Goal: Task Accomplishment & Management: Manage account settings

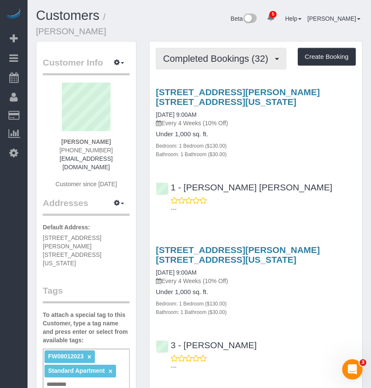
click at [222, 62] on span "Completed Bookings (32)" at bounding box center [217, 58] width 109 height 11
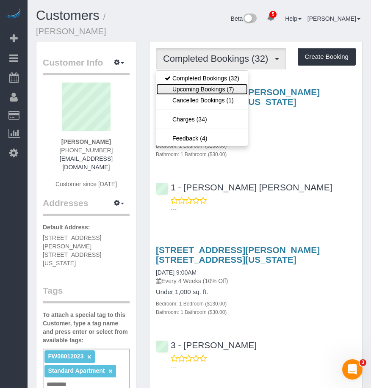
click at [205, 89] on link "Upcoming Bookings (7)" at bounding box center [201, 89] width 91 height 11
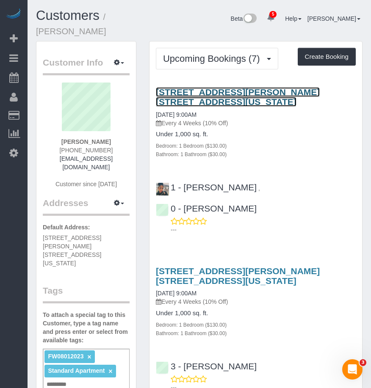
click at [186, 90] on link "25 Minetta Lane, Apt. 4c, New York, NY 10012" at bounding box center [238, 96] width 164 height 19
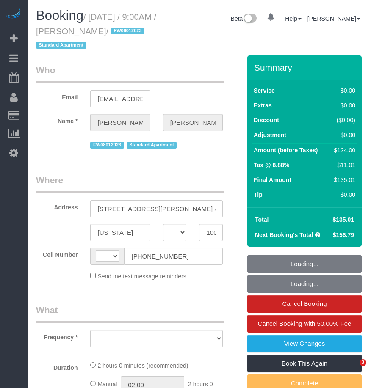
select select "NY"
select select "string:stripe-pm_1MBfeC4VGloSiKo7EVmAEJdi"
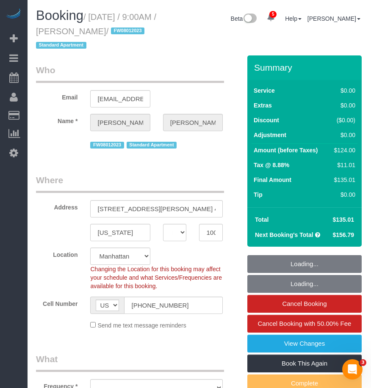
select select "string:[GEOGRAPHIC_DATA]"
select select "object:686"
select select "1"
select select "number:89"
select select "number:90"
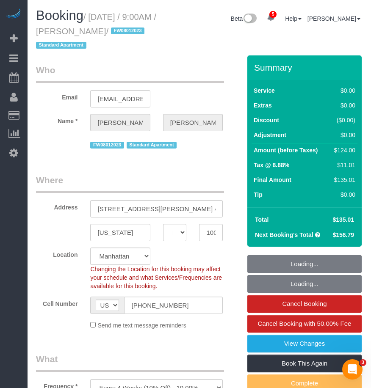
select select "number:15"
select select "number:5"
select select "spot1"
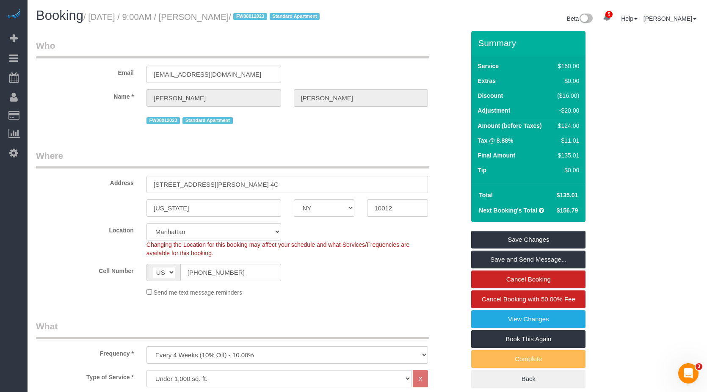
drag, startPoint x: 91, startPoint y: 16, endPoint x: 263, endPoint y: 21, distance: 171.6
click at [263, 21] on small "/ August 11, 2025 / 9:00AM / Stephanie Kotnik / FW08012023 Standard Apartment" at bounding box center [202, 16] width 239 height 9
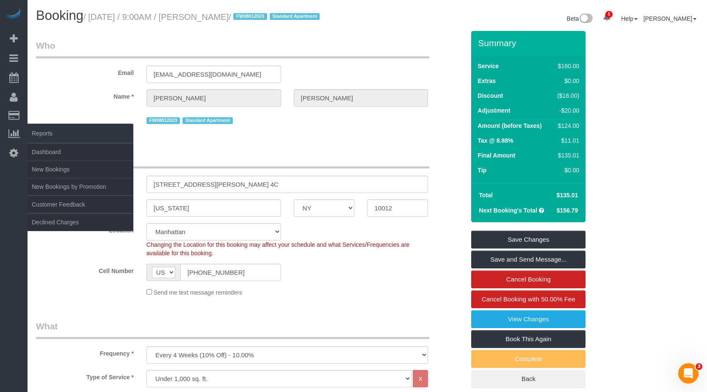
copy small "August 11, 2025 / 9:00AM / Stephanie Kotnik"
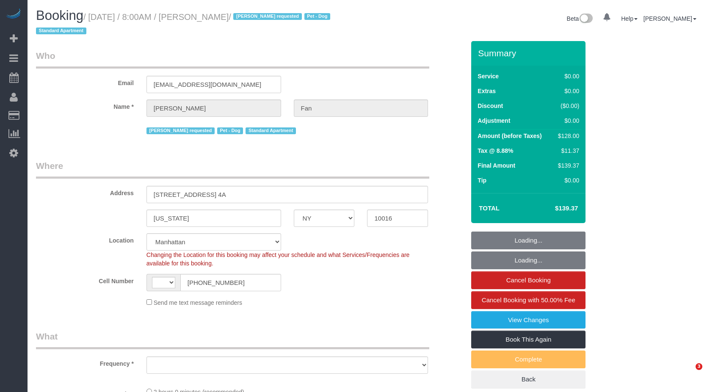
select select "NY"
select select "string:[GEOGRAPHIC_DATA]"
select select "string:stripe-pm_1Reyyz4VGloSiKo7WNN1ghj2"
select select "1"
select select "object:782"
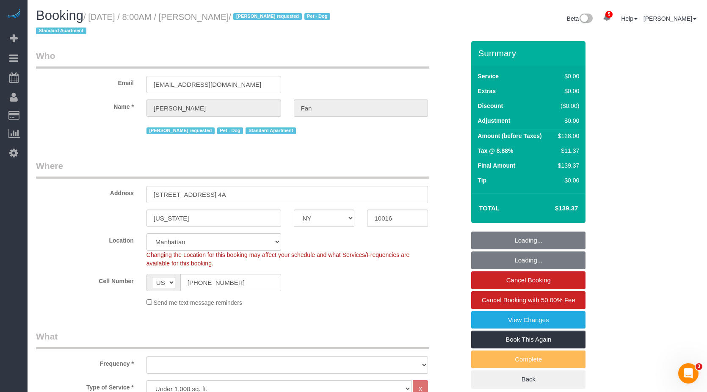
select select "spot1"
select select "number:89"
select select "number:90"
select select "number:13"
select select "number:5"
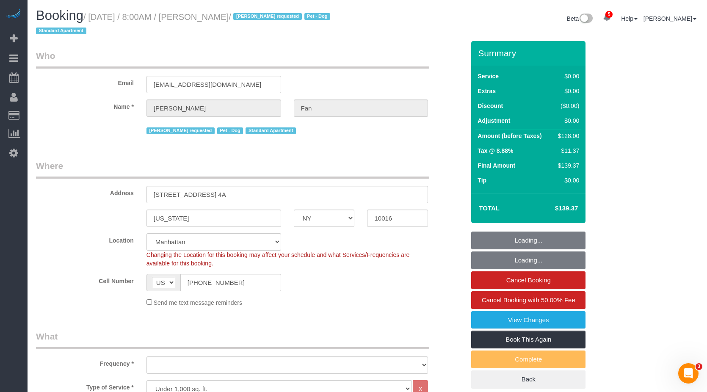
select select "1"
select select "object:1395"
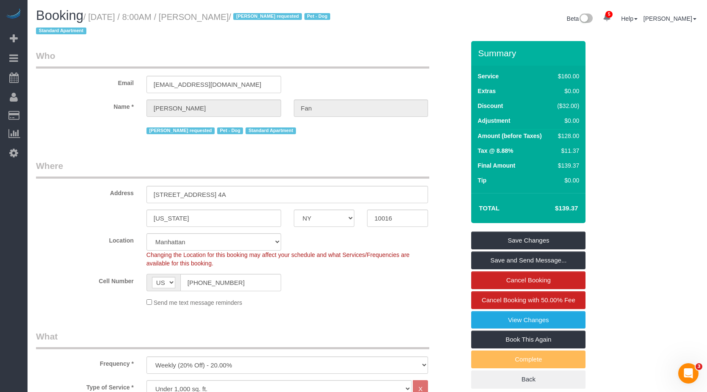
scroll to position [42, 0]
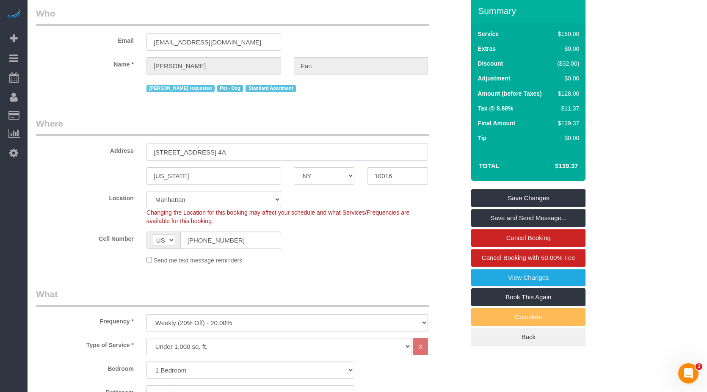
click at [222, 150] on input "[STREET_ADDRESS] 4A" at bounding box center [288, 152] width 282 height 17
click at [190, 154] on input "[STREET_ADDRESS] 4A" at bounding box center [288, 152] width 282 height 17
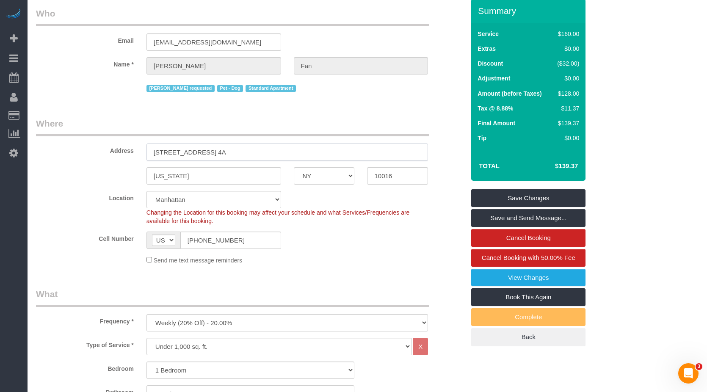
click at [190, 154] on input "[STREET_ADDRESS] 4A" at bounding box center [288, 152] width 282 height 17
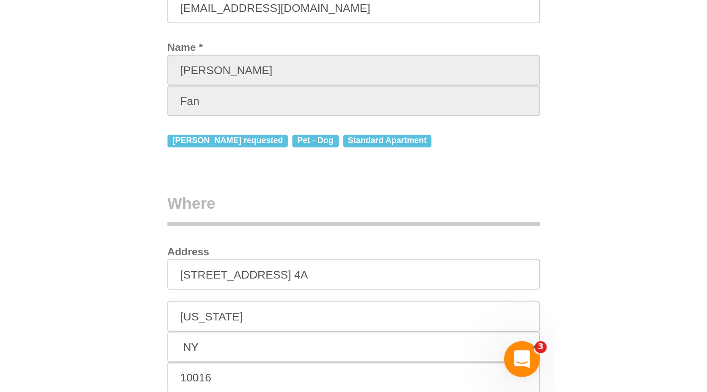
scroll to position [254, 0]
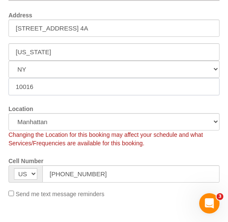
drag, startPoint x: 40, startPoint y: 89, endPoint x: 16, endPoint y: 89, distance: 24.1
click at [15, 89] on input "10016" at bounding box center [113, 86] width 211 height 17
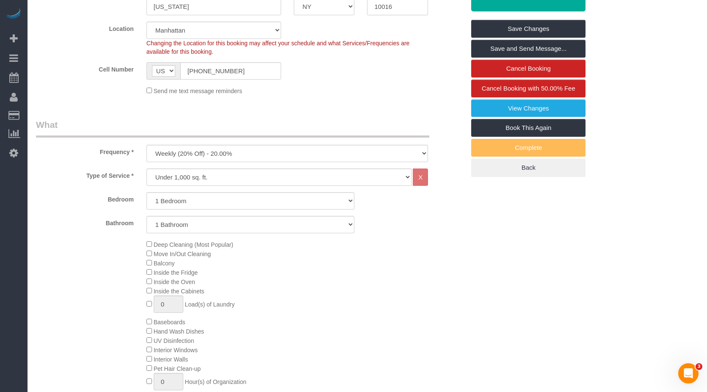
scroll to position [0, 0]
